Goal: Check status: Check status

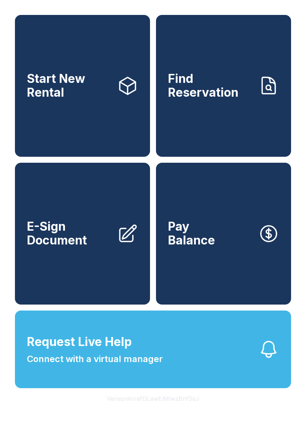
click at [113, 366] on span "Connect with a virtual manager" at bounding box center [95, 359] width 136 height 13
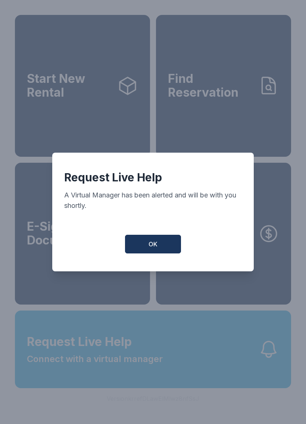
click at [128, 244] on button "OK" at bounding box center [153, 244] width 56 height 19
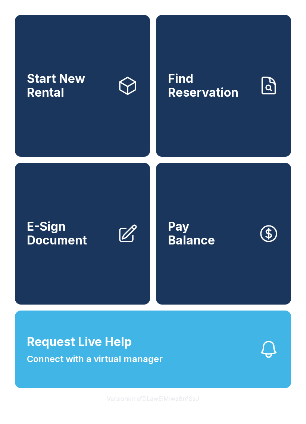
click at [261, 87] on icon at bounding box center [268, 85] width 21 height 21
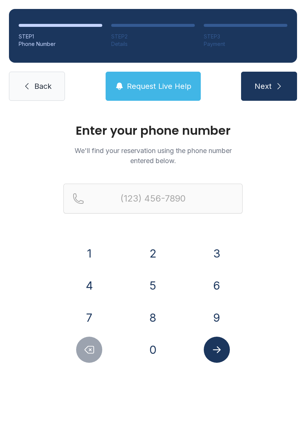
click at [208, 292] on button "6" at bounding box center [217, 286] width 26 height 26
click at [223, 261] on button "3" at bounding box center [217, 254] width 26 height 26
click at [93, 247] on button "1" at bounding box center [89, 254] width 26 height 26
click at [158, 280] on button "5" at bounding box center [153, 286] width 26 height 26
click at [154, 259] on button "2" at bounding box center [153, 254] width 26 height 26
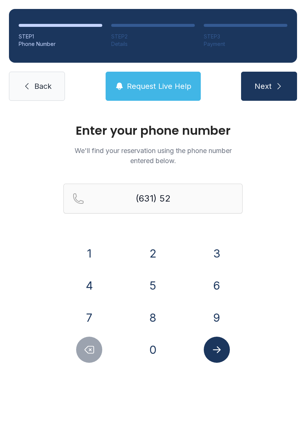
click at [153, 279] on button "5" at bounding box center [153, 286] width 26 height 26
click at [95, 308] on button "7" at bounding box center [89, 318] width 26 height 26
click at [148, 259] on button "2" at bounding box center [153, 254] width 26 height 26
click at [224, 286] on button "6" at bounding box center [217, 286] width 26 height 26
click at [145, 294] on button "5" at bounding box center [153, 286] width 26 height 26
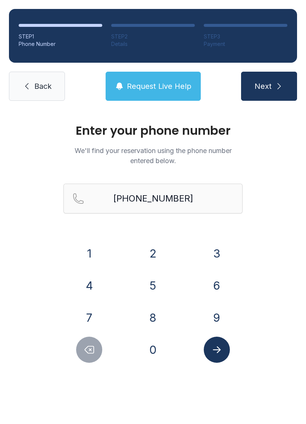
click at [220, 342] on button "Submit lookup form" at bounding box center [217, 350] width 26 height 26
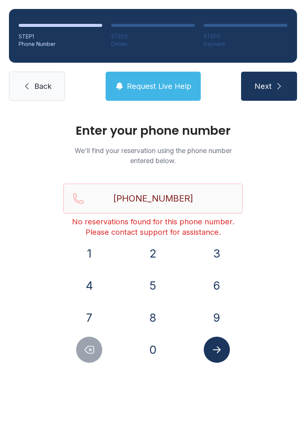
click at [99, 349] on button "Delete number" at bounding box center [89, 350] width 26 height 26
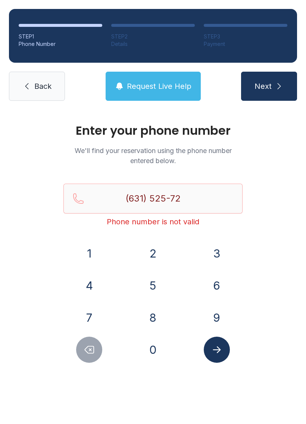
click at [102, 351] on button "Delete number" at bounding box center [89, 350] width 26 height 26
click at [93, 352] on icon "Delete number" at bounding box center [89, 349] width 11 height 11
click at [93, 351] on icon "Delete number" at bounding box center [89, 349] width 11 height 11
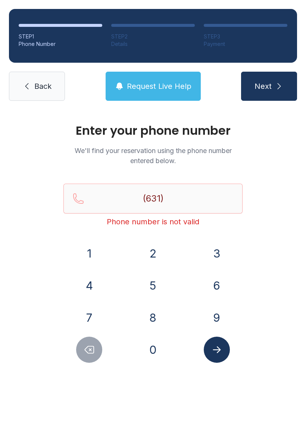
click at [93, 351] on icon "Delete number" at bounding box center [89, 349] width 11 height 11
click at [90, 354] on icon "Delete number" at bounding box center [89, 349] width 11 height 11
type input "(6"
click at [90, 354] on icon "Delete number" at bounding box center [89, 349] width 11 height 11
click at [214, 283] on button "6" at bounding box center [217, 286] width 26 height 26
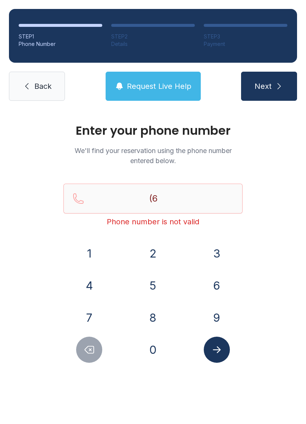
click at [224, 252] on button "3" at bounding box center [217, 254] width 26 height 26
click at [88, 254] on button "1" at bounding box center [89, 254] width 26 height 26
click at [90, 310] on button "7" at bounding box center [89, 318] width 26 height 26
click at [146, 340] on button "0" at bounding box center [153, 350] width 26 height 26
click at [96, 289] on button "4" at bounding box center [89, 286] width 26 height 26
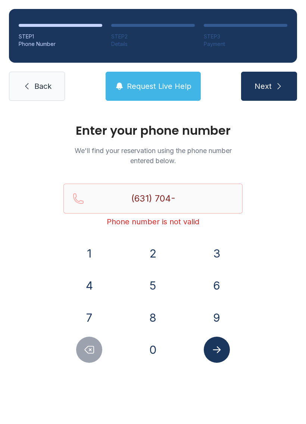
click at [214, 293] on button "6" at bounding box center [217, 286] width 26 height 26
click at [160, 256] on button "2" at bounding box center [153, 254] width 26 height 26
click at [157, 313] on button "8" at bounding box center [153, 318] width 26 height 26
click at [151, 344] on button "0" at bounding box center [153, 350] width 26 height 26
type input "[PHONE_NUMBER]"
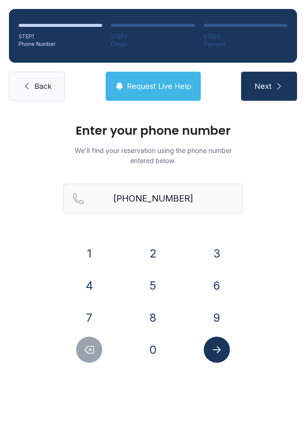
click at [214, 347] on icon "Submit lookup form" at bounding box center [216, 349] width 11 height 11
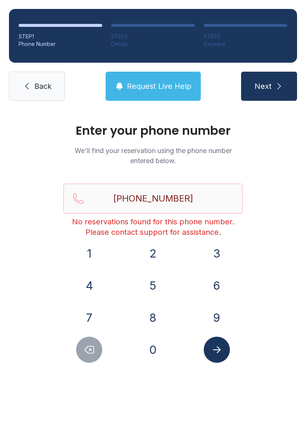
click at [36, 92] on link "Back" at bounding box center [37, 86] width 56 height 29
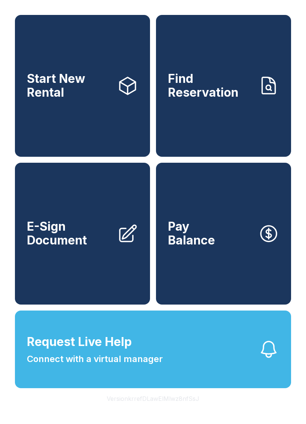
click at [175, 352] on button "Request Live Help Connect with a virtual manager" at bounding box center [153, 350] width 276 height 78
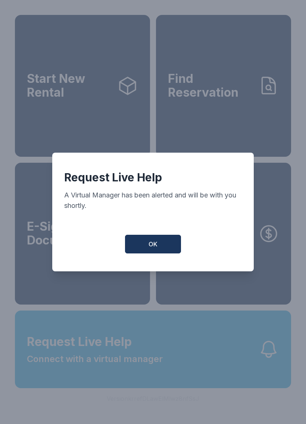
click at [148, 254] on button "OK" at bounding box center [153, 244] width 56 height 19
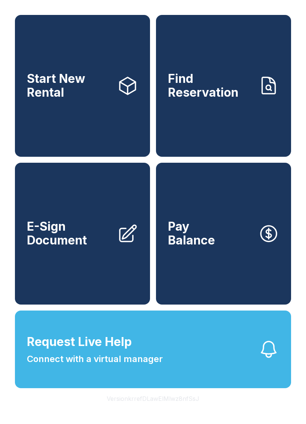
click at [111, 388] on button "Request Live Help Connect with a virtual manager" at bounding box center [153, 350] width 276 height 78
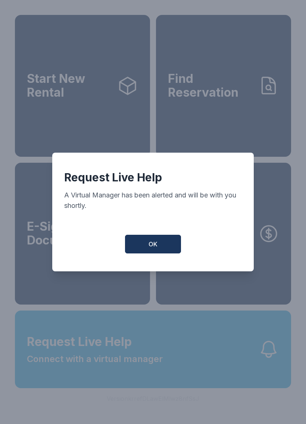
click at [160, 245] on button "OK" at bounding box center [153, 244] width 56 height 19
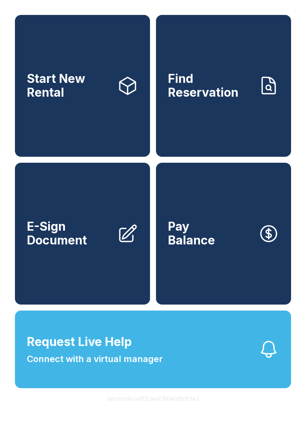
click at [253, 360] on button "Request Live Help Connect with a virtual manager" at bounding box center [153, 350] width 276 height 78
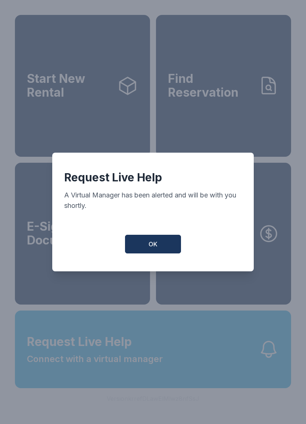
click at [155, 243] on button "OK" at bounding box center [153, 244] width 56 height 19
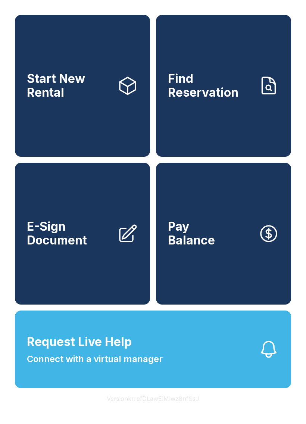
click at [271, 134] on link "Find Reservation" at bounding box center [223, 86] width 135 height 142
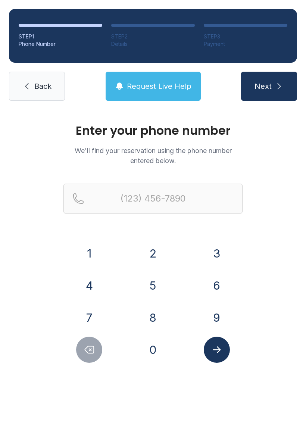
click at [210, 283] on button "6" at bounding box center [217, 286] width 26 height 26
click at [219, 259] on button "3" at bounding box center [217, 254] width 26 height 26
click at [90, 256] on button "1" at bounding box center [89, 254] width 26 height 26
click at [96, 307] on button "7" at bounding box center [89, 318] width 26 height 26
click at [151, 348] on button "0" at bounding box center [153, 350] width 26 height 26
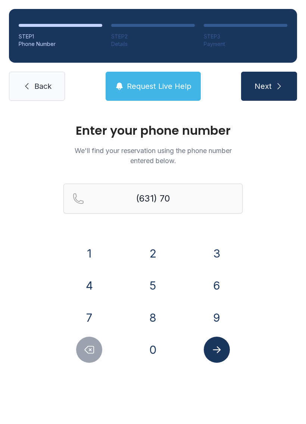
click at [87, 266] on button "1" at bounding box center [89, 254] width 26 height 26
click at [216, 282] on button "6" at bounding box center [217, 286] width 26 height 26
click at [161, 247] on button "2" at bounding box center [153, 254] width 26 height 26
click at [153, 317] on button "8" at bounding box center [153, 318] width 26 height 26
click at [143, 351] on button "0" at bounding box center [153, 350] width 26 height 26
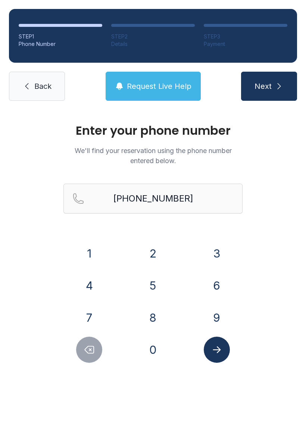
click at [221, 348] on icon "Submit lookup form" at bounding box center [216, 349] width 11 height 11
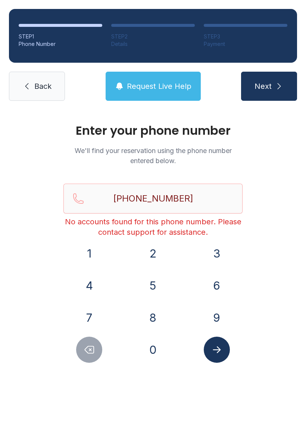
click at [78, 359] on div at bounding box center [90, 350] width 52 height 26
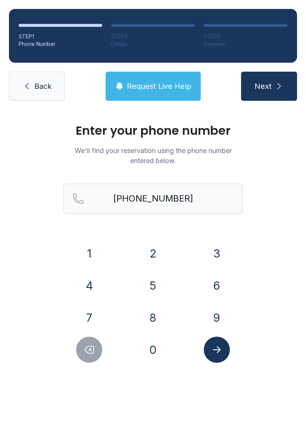
click at [87, 366] on div "Enter your phone number We'll find your reservation using the phone number ente…" at bounding box center [153, 251] width 306 height 283
click at [100, 356] on button "Delete number" at bounding box center [89, 350] width 26 height 26
click at [100, 355] on button "Delete number" at bounding box center [89, 350] width 26 height 26
click at [100, 351] on button "Delete number" at bounding box center [89, 350] width 26 height 26
click at [100, 350] on button "Delete number" at bounding box center [89, 350] width 26 height 26
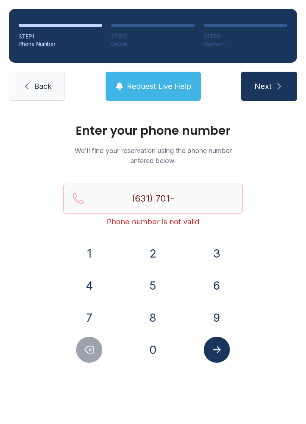
click at [93, 351] on icon "Delete number" at bounding box center [89, 349] width 11 height 11
click at [96, 352] on button "Delete number" at bounding box center [89, 350] width 26 height 26
click at [94, 347] on icon "Delete number" at bounding box center [89, 350] width 9 height 7
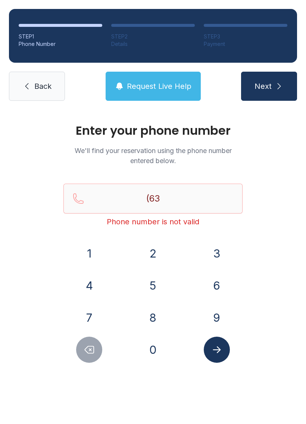
type input "(6"
click at [94, 347] on icon "Delete number" at bounding box center [89, 350] width 9 height 7
click at [96, 345] on button "Delete number" at bounding box center [89, 350] width 26 height 26
click at [93, 350] on icon "Delete number" at bounding box center [89, 349] width 11 height 11
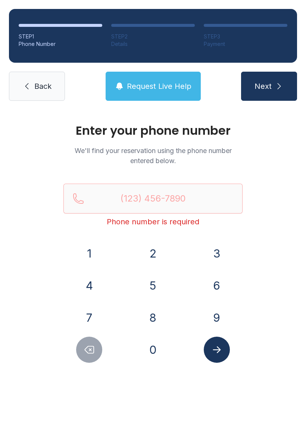
click at [219, 278] on button "6" at bounding box center [217, 286] width 26 height 26
click at [216, 252] on button "3" at bounding box center [217, 254] width 26 height 26
click at [92, 252] on button "1" at bounding box center [89, 254] width 26 height 26
click at [155, 288] on button "5" at bounding box center [153, 286] width 26 height 26
click at [160, 253] on button "2" at bounding box center [153, 254] width 26 height 26
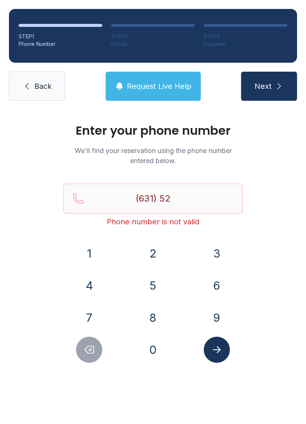
click at [152, 283] on button "5" at bounding box center [153, 286] width 26 height 26
click at [89, 315] on button "7" at bounding box center [89, 318] width 26 height 26
click at [153, 282] on button "5" at bounding box center [153, 286] width 26 height 26
click at [87, 352] on icon "Delete number" at bounding box center [89, 349] width 11 height 11
click at [154, 248] on button "2" at bounding box center [153, 254] width 26 height 26
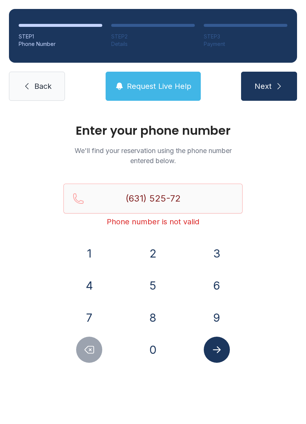
click at [223, 276] on button "6" at bounding box center [217, 286] width 26 height 26
click at [154, 282] on button "5" at bounding box center [153, 286] width 26 height 26
click at [219, 343] on button "Submit lookup form" at bounding box center [217, 350] width 26 height 26
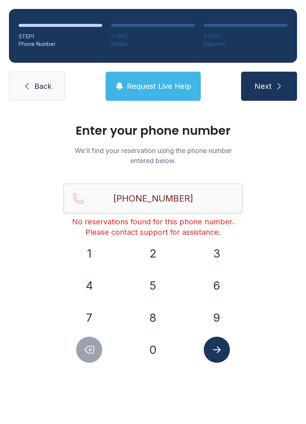
click at [91, 349] on icon "Delete number" at bounding box center [89, 350] width 9 height 7
click at [93, 348] on icon "Delete number" at bounding box center [89, 349] width 11 height 11
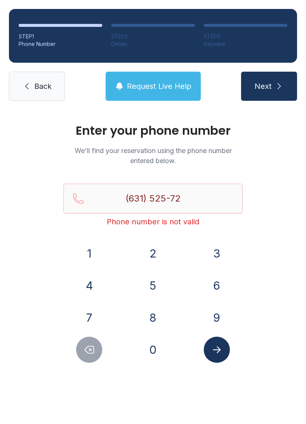
click at [93, 347] on icon "Delete number" at bounding box center [89, 349] width 11 height 11
click at [85, 352] on icon "Delete number" at bounding box center [89, 349] width 11 height 11
click at [87, 350] on icon "Delete number" at bounding box center [89, 349] width 11 height 11
click at [87, 349] on icon "Delete number" at bounding box center [89, 349] width 11 height 11
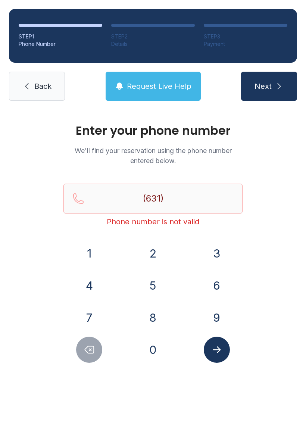
click at [90, 350] on icon "Delete number" at bounding box center [89, 350] width 9 height 7
click at [90, 349] on icon "Delete number" at bounding box center [89, 349] width 11 height 11
type input "(6"
click at [92, 347] on icon "Delete number" at bounding box center [89, 349] width 11 height 11
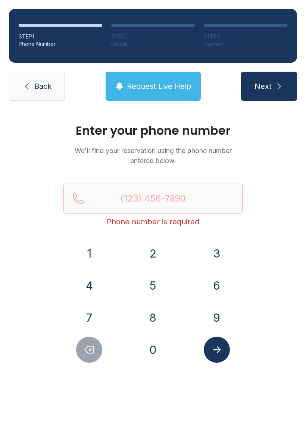
click at [89, 348] on icon "Delete number" at bounding box center [89, 349] width 11 height 11
click at [275, 81] on button "Next" at bounding box center [269, 86] width 56 height 29
type input "("
click at [297, 207] on div "Enter your phone number We'll find your reservation using the phone number ente…" at bounding box center [153, 251] width 306 height 283
click at [176, 194] on input "Reservation phone number" at bounding box center [153, 199] width 179 height 30
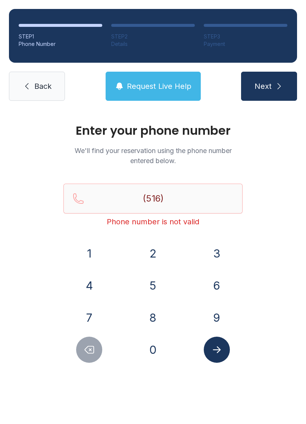
click at [283, 278] on div "Enter your phone number We'll find your reservation using the phone number ente…" at bounding box center [153, 251] width 306 height 283
click at [278, 256] on div "Enter your phone number We'll find your reservation using the phone number ente…" at bounding box center [153, 251] width 306 height 283
click at [93, 317] on button "7" at bounding box center [89, 318] width 26 height 26
click at [161, 320] on button "8" at bounding box center [153, 318] width 26 height 26
click at [149, 312] on button "8" at bounding box center [153, 318] width 26 height 26
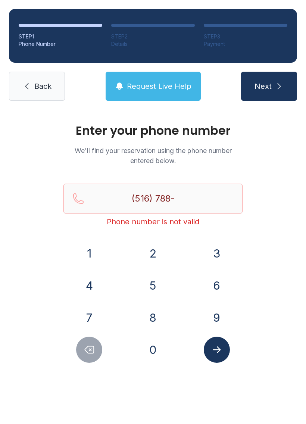
click at [89, 349] on icon "Delete number" at bounding box center [89, 349] width 11 height 11
click at [161, 288] on button "5" at bounding box center [153, 286] width 26 height 26
click at [161, 251] on button "2" at bounding box center [153, 254] width 26 height 26
click at [89, 307] on button "7" at bounding box center [89, 318] width 26 height 26
click at [89, 353] on icon "Delete number" at bounding box center [89, 349] width 11 height 11
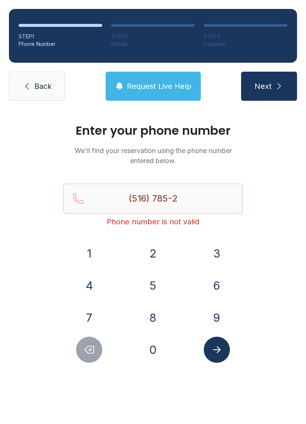
click at [154, 288] on button "5" at bounding box center [153, 286] width 26 height 26
click at [88, 314] on button "7" at bounding box center [89, 318] width 26 height 26
click at [152, 259] on button "2" at bounding box center [153, 254] width 26 height 26
type input "[PHONE_NUMBER]"
click at [219, 348] on icon "Submit lookup form" at bounding box center [216, 349] width 11 height 11
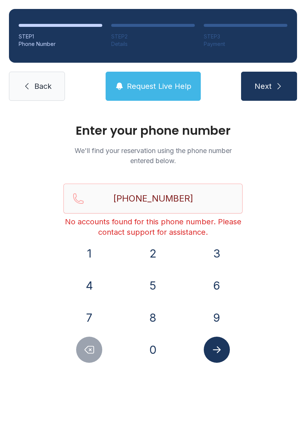
click at [229, 347] on button "Submit lookup form" at bounding box center [217, 350] width 26 height 26
click at [46, 86] on span "Back" at bounding box center [42, 86] width 17 height 10
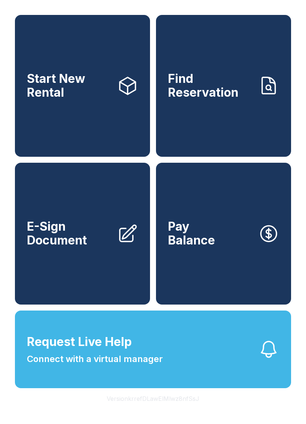
click at [226, 357] on button "Request Live Help Connect with a virtual manager" at bounding box center [153, 350] width 276 height 78
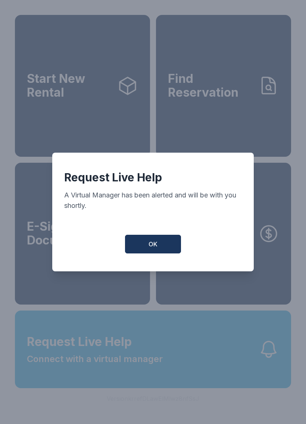
click at [170, 240] on button "OK" at bounding box center [153, 244] width 56 height 19
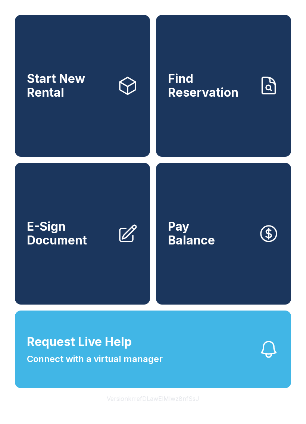
click at [229, 106] on link "Find Reservation" at bounding box center [223, 86] width 135 height 142
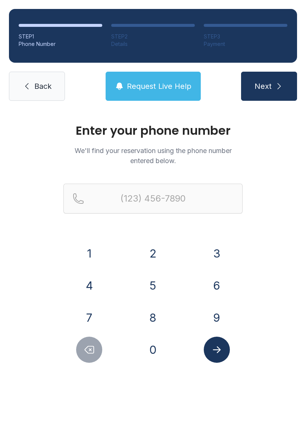
click at [170, 89] on span "Request Live Help" at bounding box center [159, 86] width 65 height 10
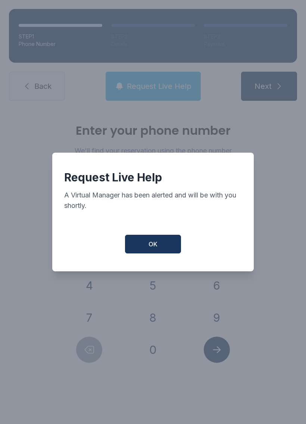
click at [160, 251] on button "OK" at bounding box center [153, 244] width 56 height 19
